Goal: Task Accomplishment & Management: Manage account settings

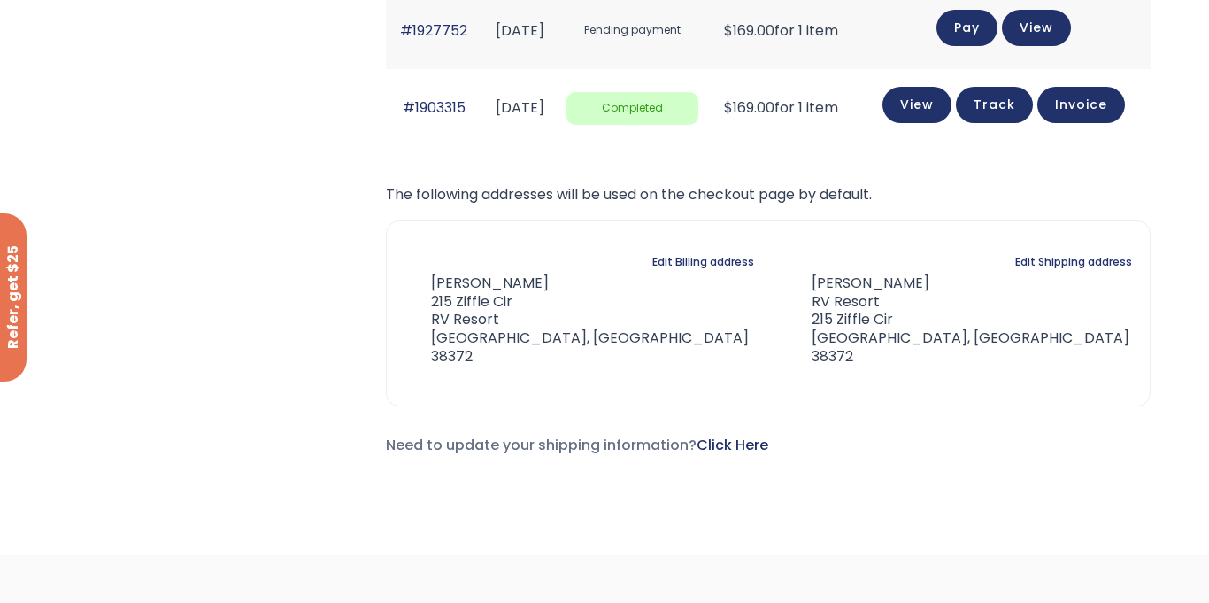
scroll to position [149, 0]
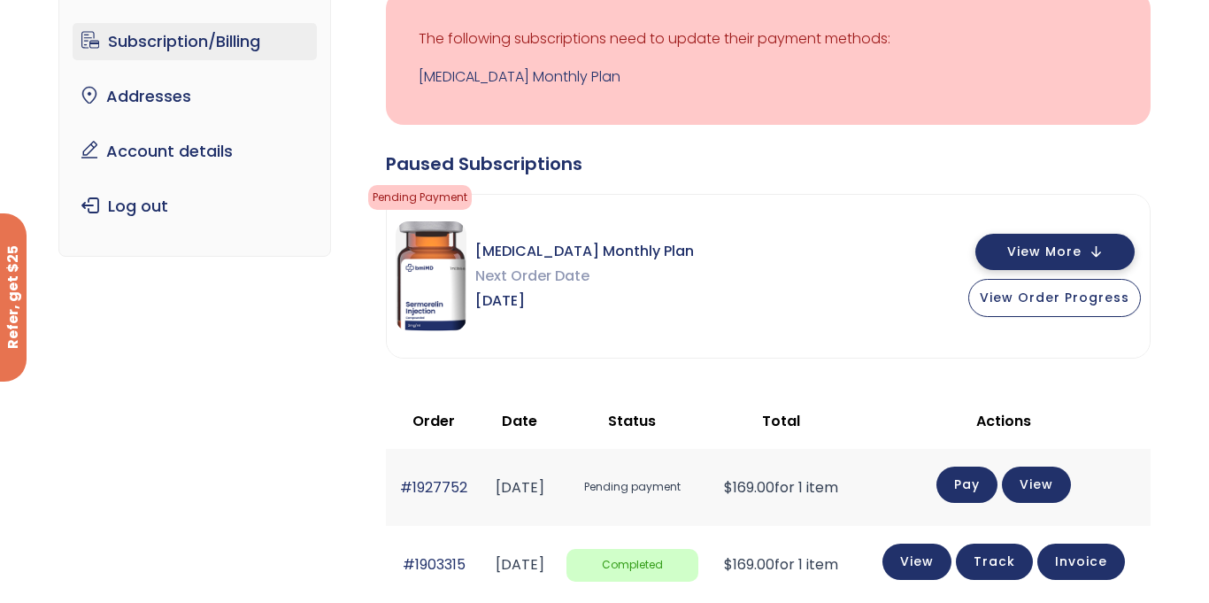
click at [1111, 245] on button "View More" at bounding box center [1054, 252] width 159 height 36
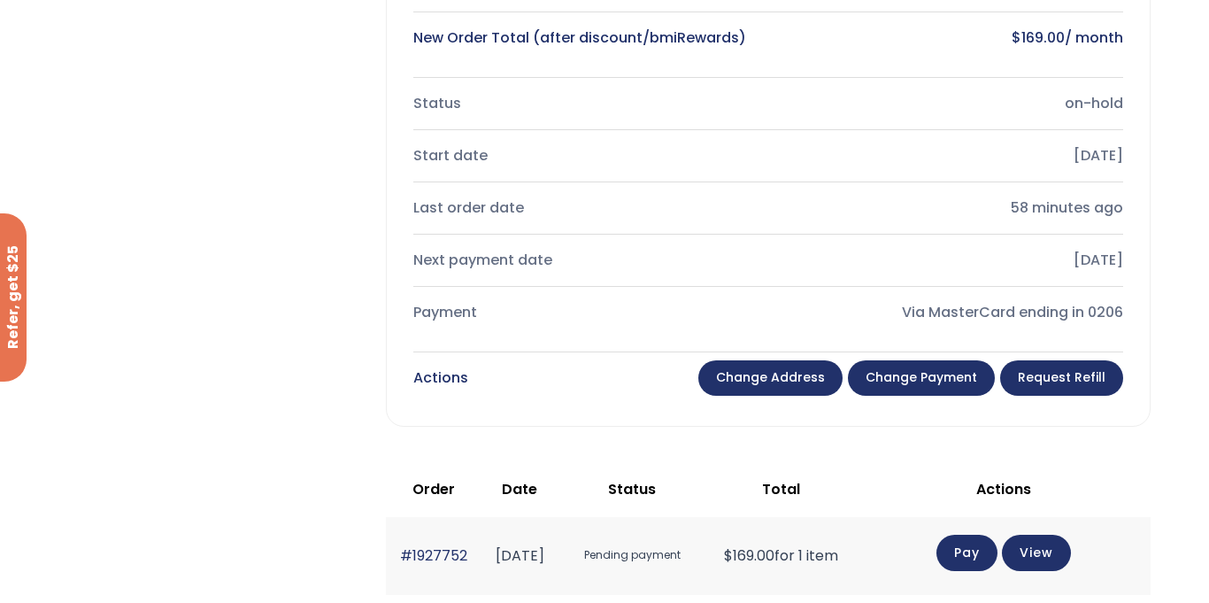
scroll to position [0, 0]
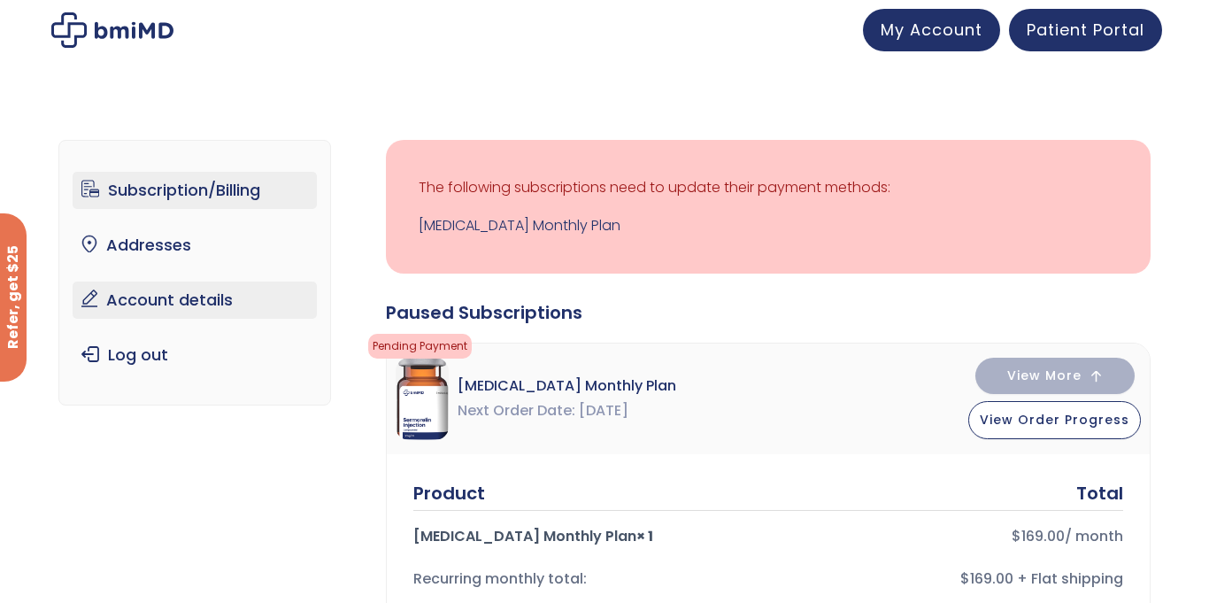
click at [215, 305] on link "Account details" at bounding box center [195, 299] width 245 height 37
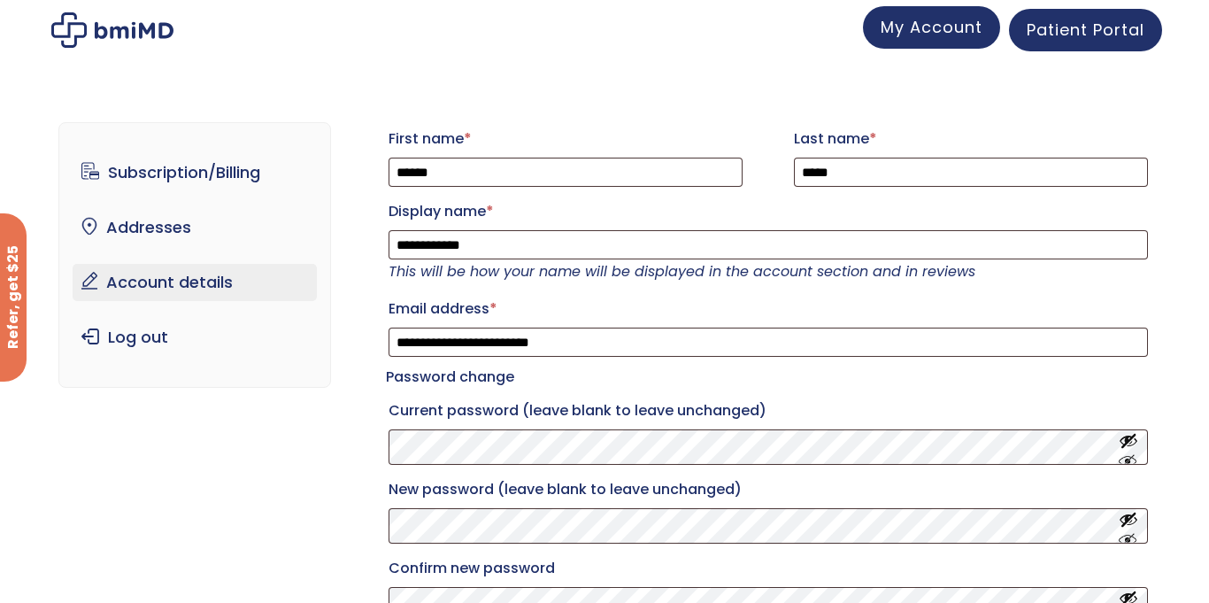
click at [935, 42] on link "My Account" at bounding box center [931, 27] width 137 height 42
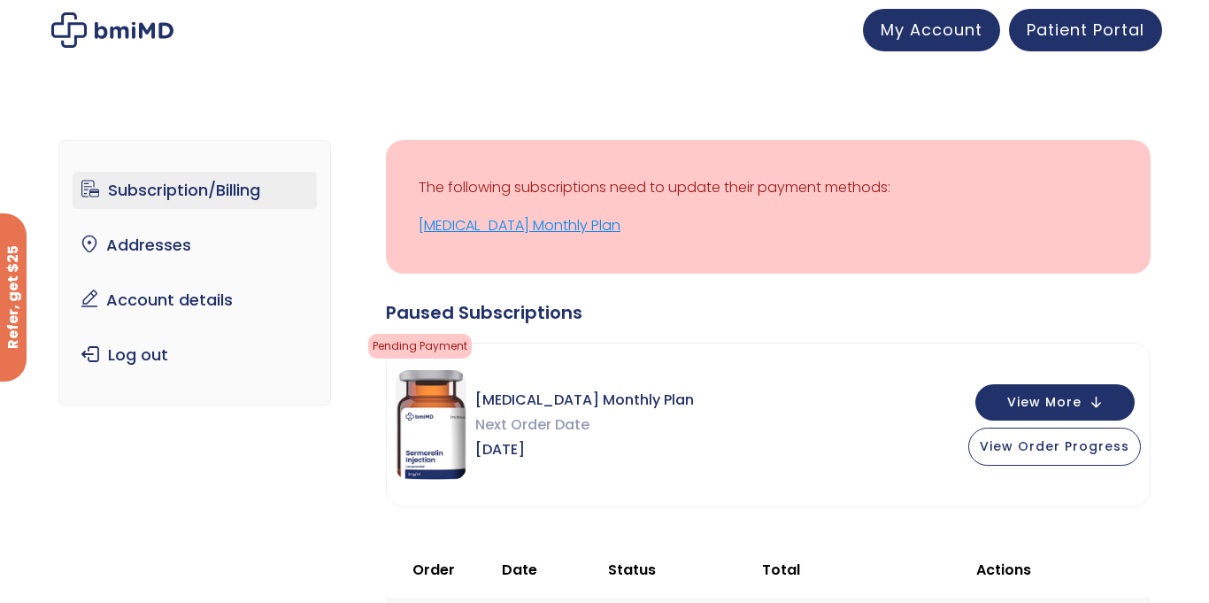
click at [486, 220] on link "[MEDICAL_DATA] Monthly Plan" at bounding box center [768, 225] width 699 height 25
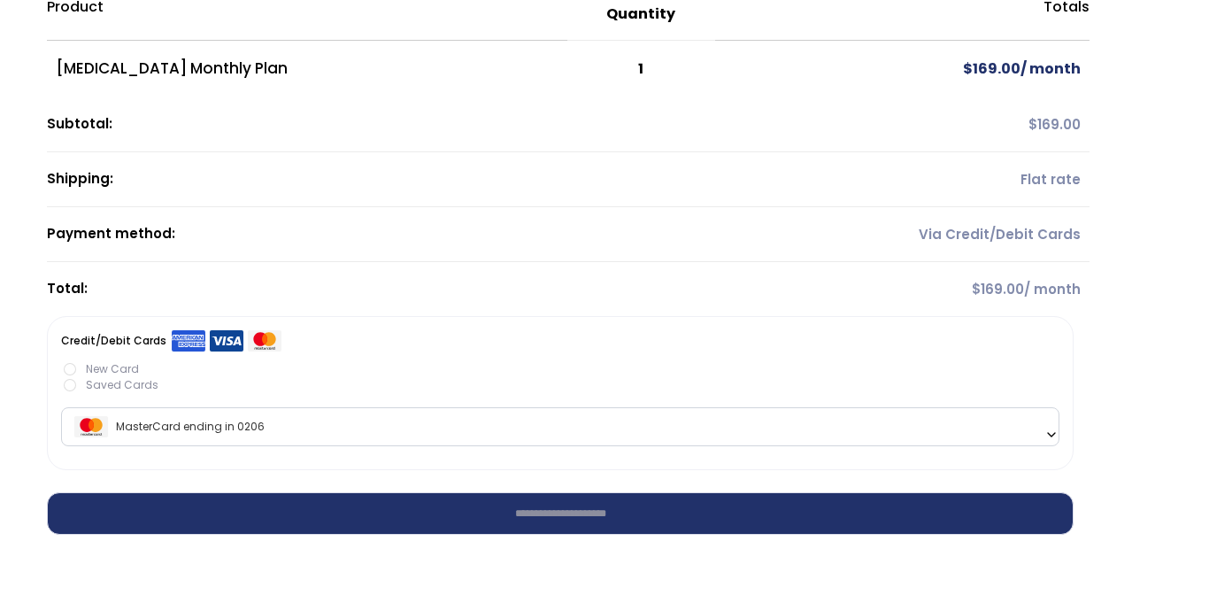
scroll to position [198, 0]
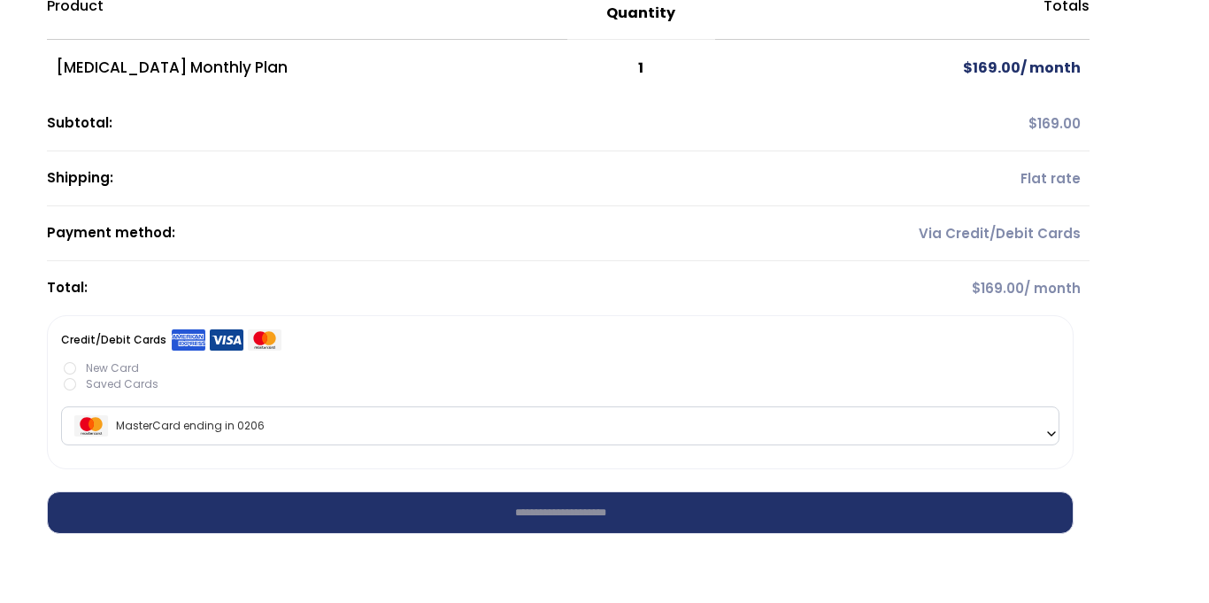
click at [1033, 429] on span "MasterCard ending in 0206" at bounding box center [560, 425] width 988 height 37
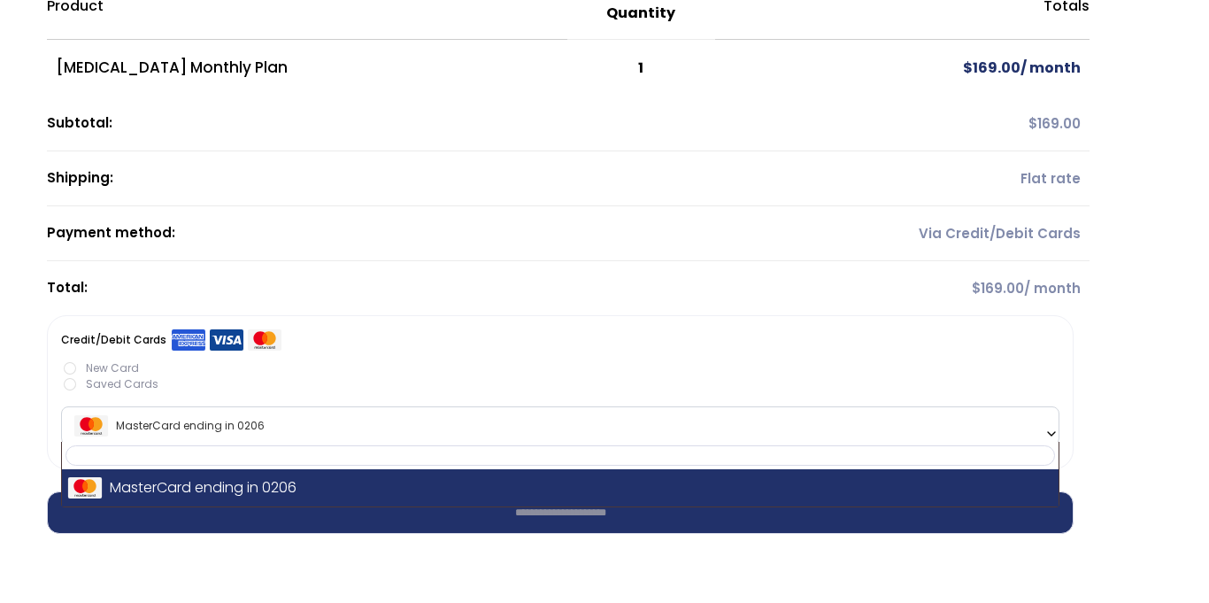
click at [1163, 363] on div "**********" at bounding box center [604, 402] width 1167 height 1167
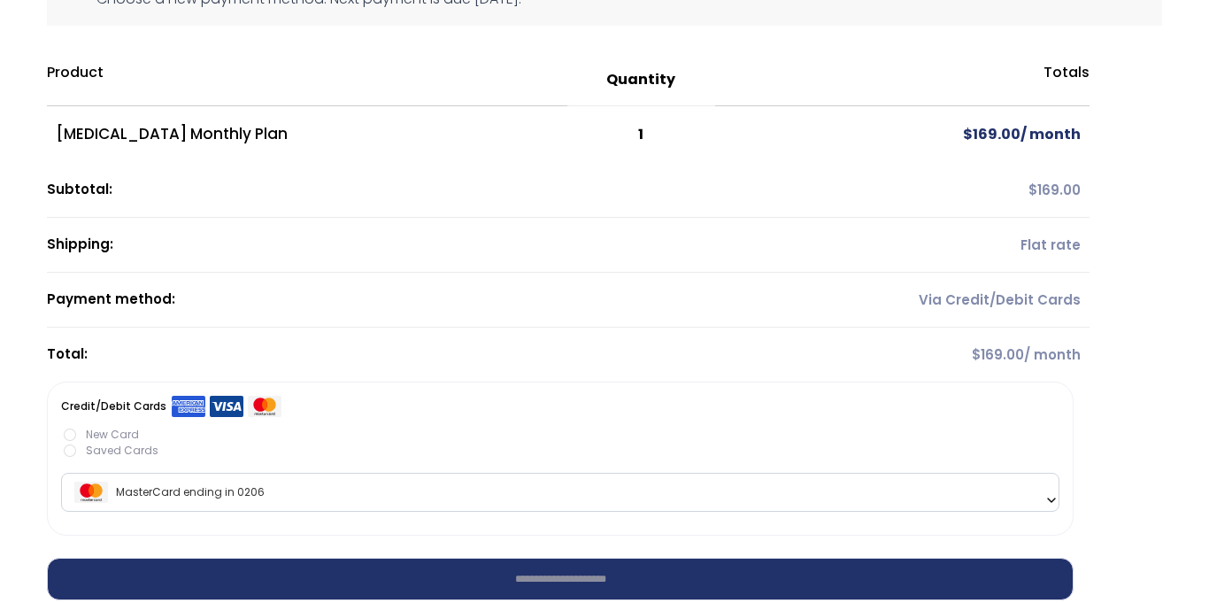
scroll to position [0, 0]
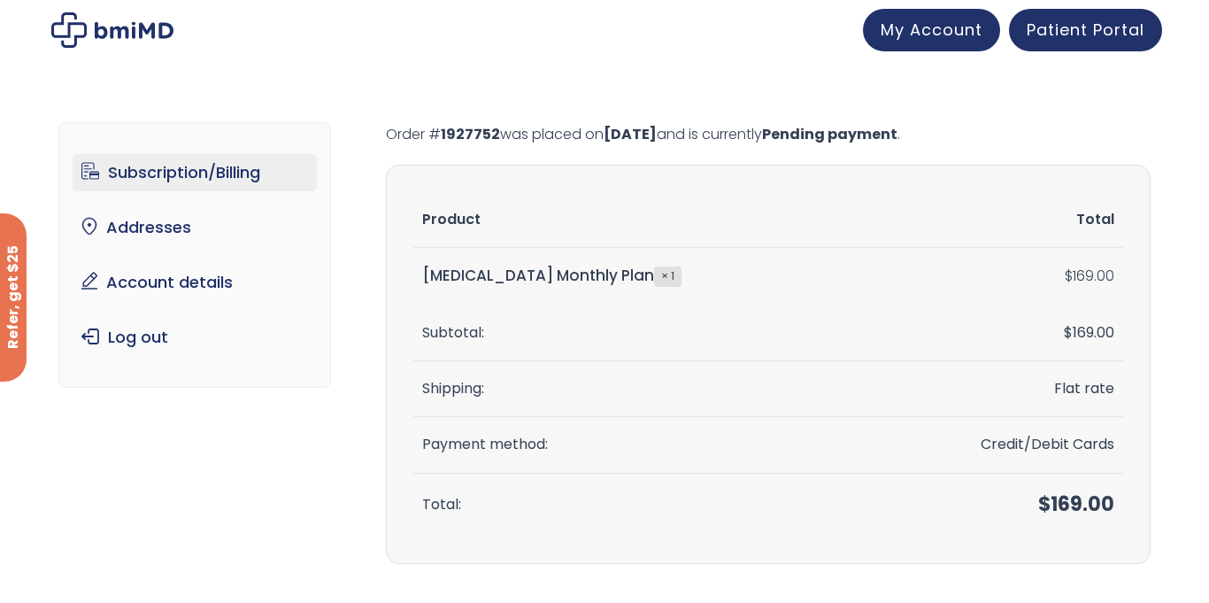
click at [238, 183] on link "Subscription/Billing" at bounding box center [195, 172] width 245 height 37
